Goal: Task Accomplishment & Management: Manage account settings

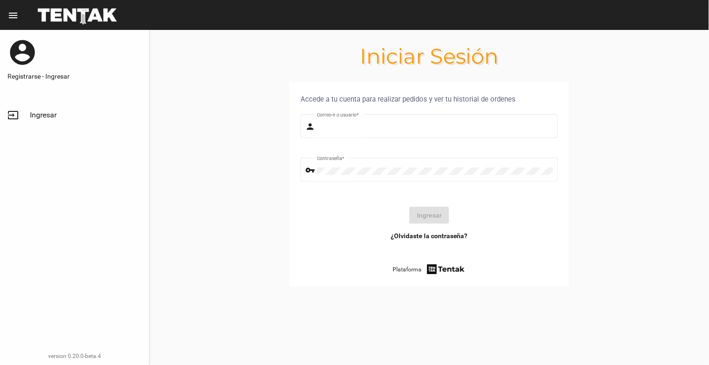
type input "[EMAIL_ADDRESS][DOMAIN_NAME]"
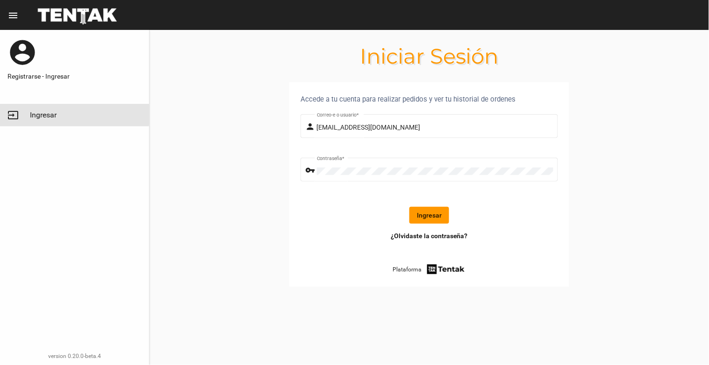
click at [35, 115] on span "Ingresar" at bounding box center [43, 114] width 27 height 9
click at [434, 215] on button "Ingresar" at bounding box center [430, 215] width 40 height 17
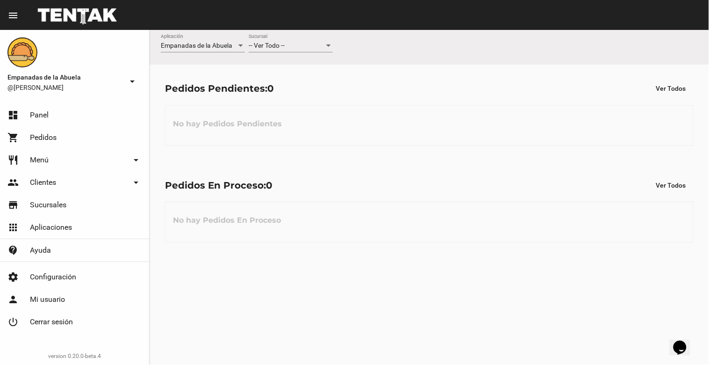
click at [310, 44] on div "-- Ver Todo --" at bounding box center [287, 45] width 76 height 7
click at [303, 90] on span "Lomas de Zamora" at bounding box center [291, 85] width 84 height 20
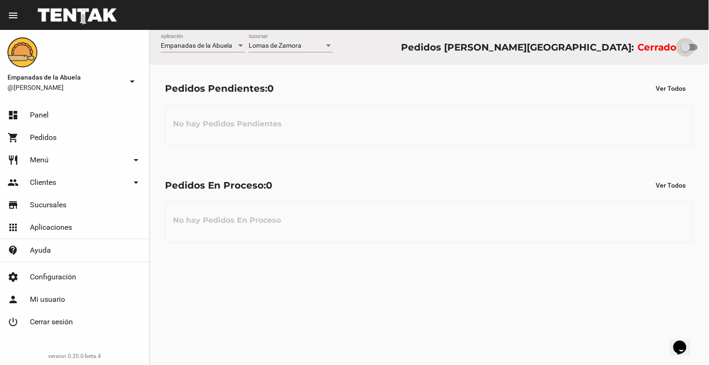
click at [688, 45] on div at bounding box center [685, 47] width 9 height 9
click at [686, 50] on input "checkbox" at bounding box center [685, 50] width 0 height 0
checkbox input "true"
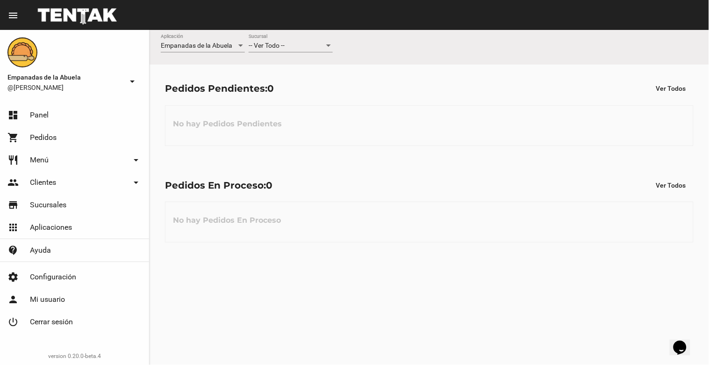
click at [292, 50] on div "-- Ver Todo -- Sucursal" at bounding box center [291, 43] width 84 height 18
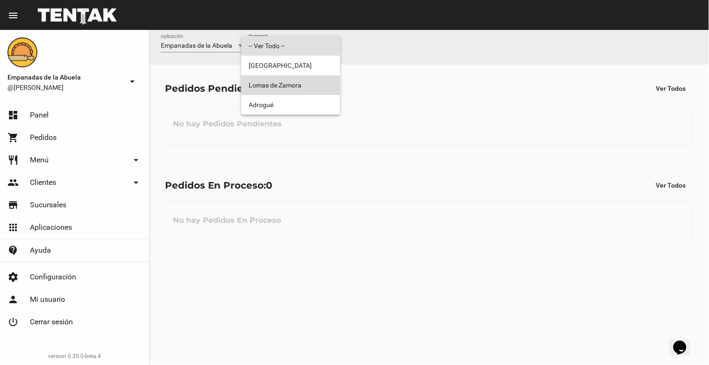
click at [295, 84] on span "Lomas de Zamora" at bounding box center [291, 85] width 84 height 20
